Goal: Check status: Check status

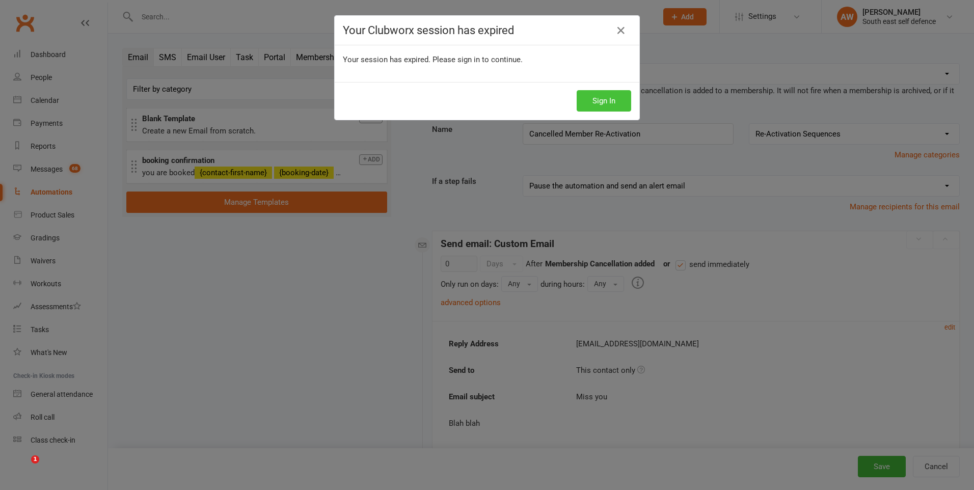
scroll to position [357, 0]
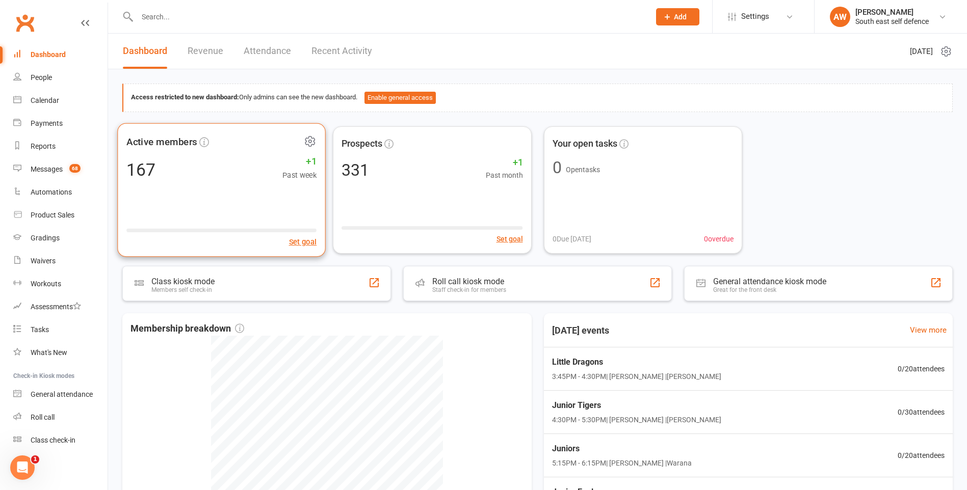
click at [245, 212] on div "Active members 167 +1 Past week Set goal" at bounding box center [221, 190] width 208 height 134
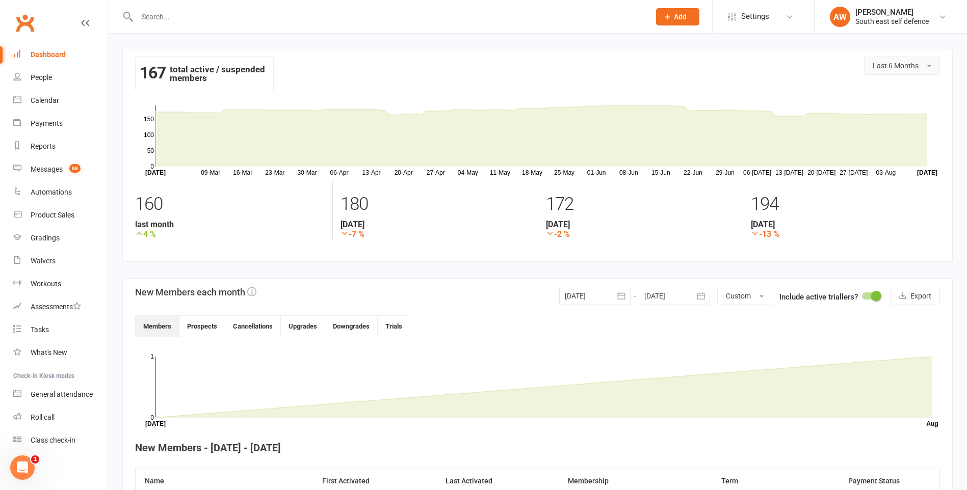
click at [930, 61] on button "Last 6 Months" at bounding box center [902, 66] width 76 height 18
click at [915, 170] on span "Last 12 Months" at bounding box center [899, 172] width 53 height 9
